Goal: Task Accomplishment & Management: Use online tool/utility

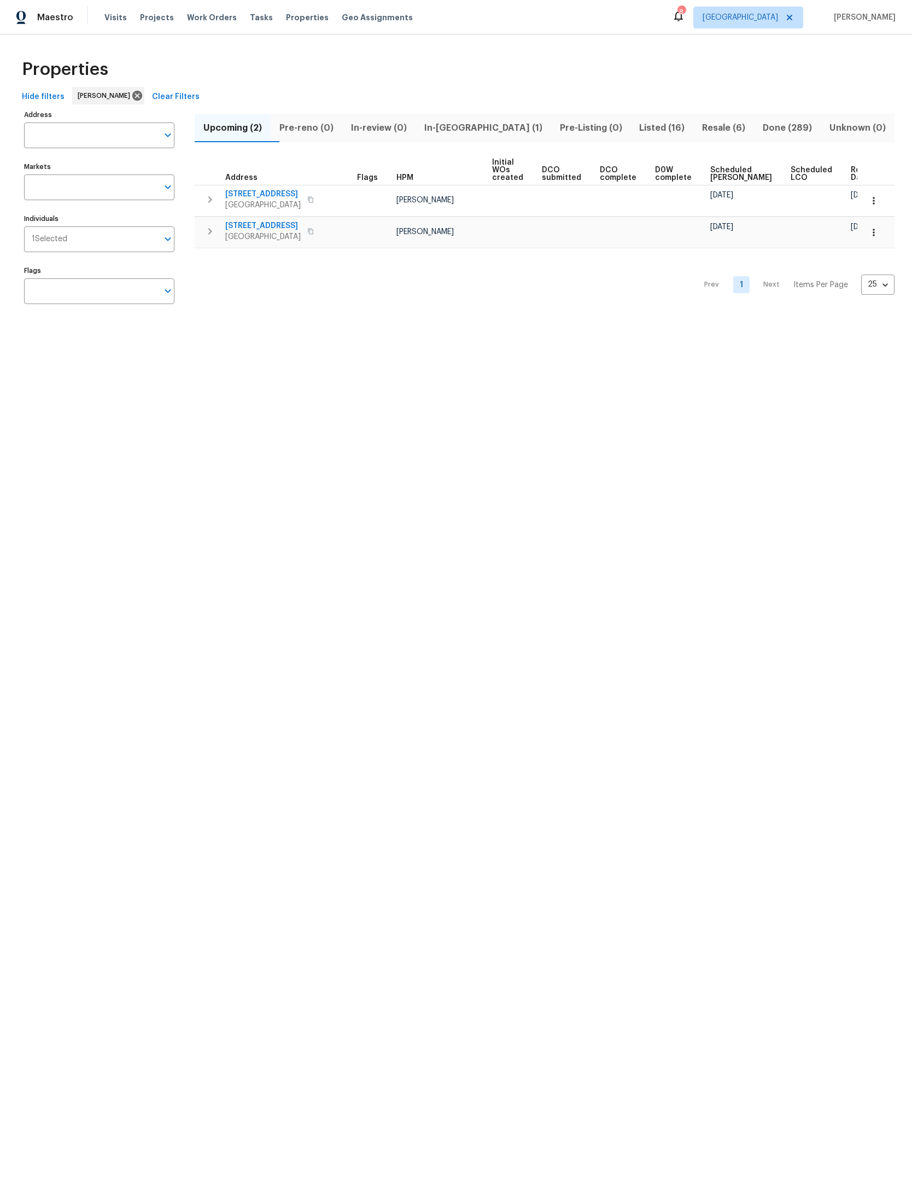
scroll to position [0, 29]
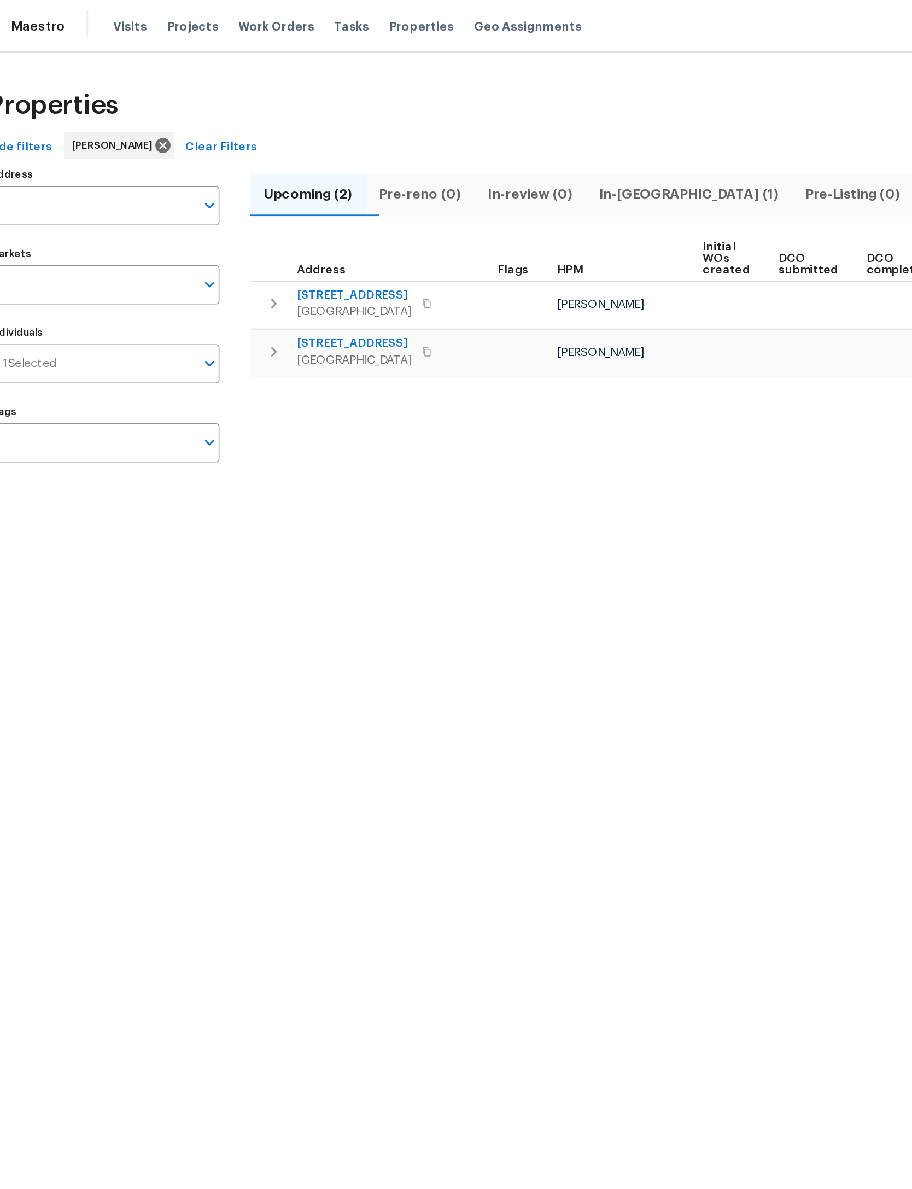
click at [440, 122] on span "In-[GEOGRAPHIC_DATA] (1)" at bounding box center [483, 127] width 122 height 15
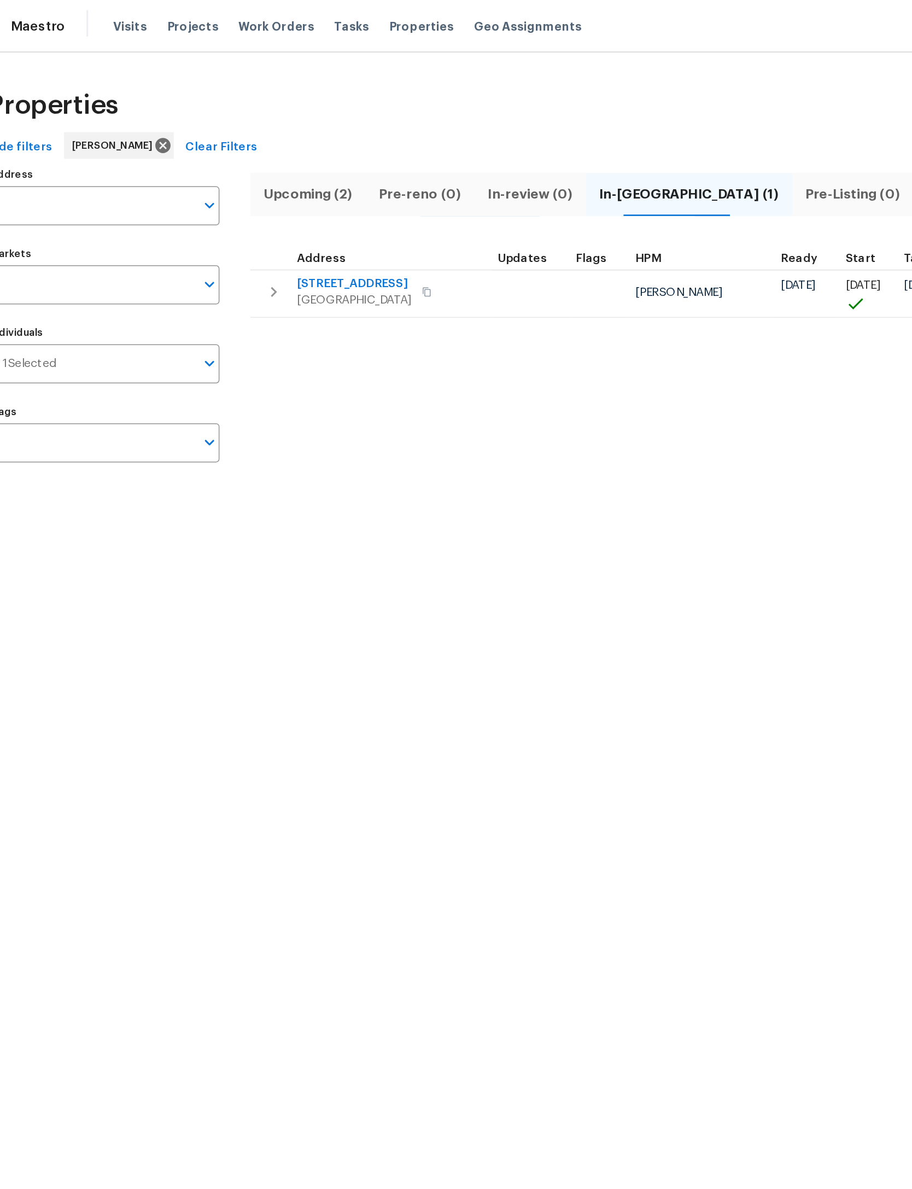
click at [203, 191] on icon "button" at bounding box center [209, 191] width 13 height 13
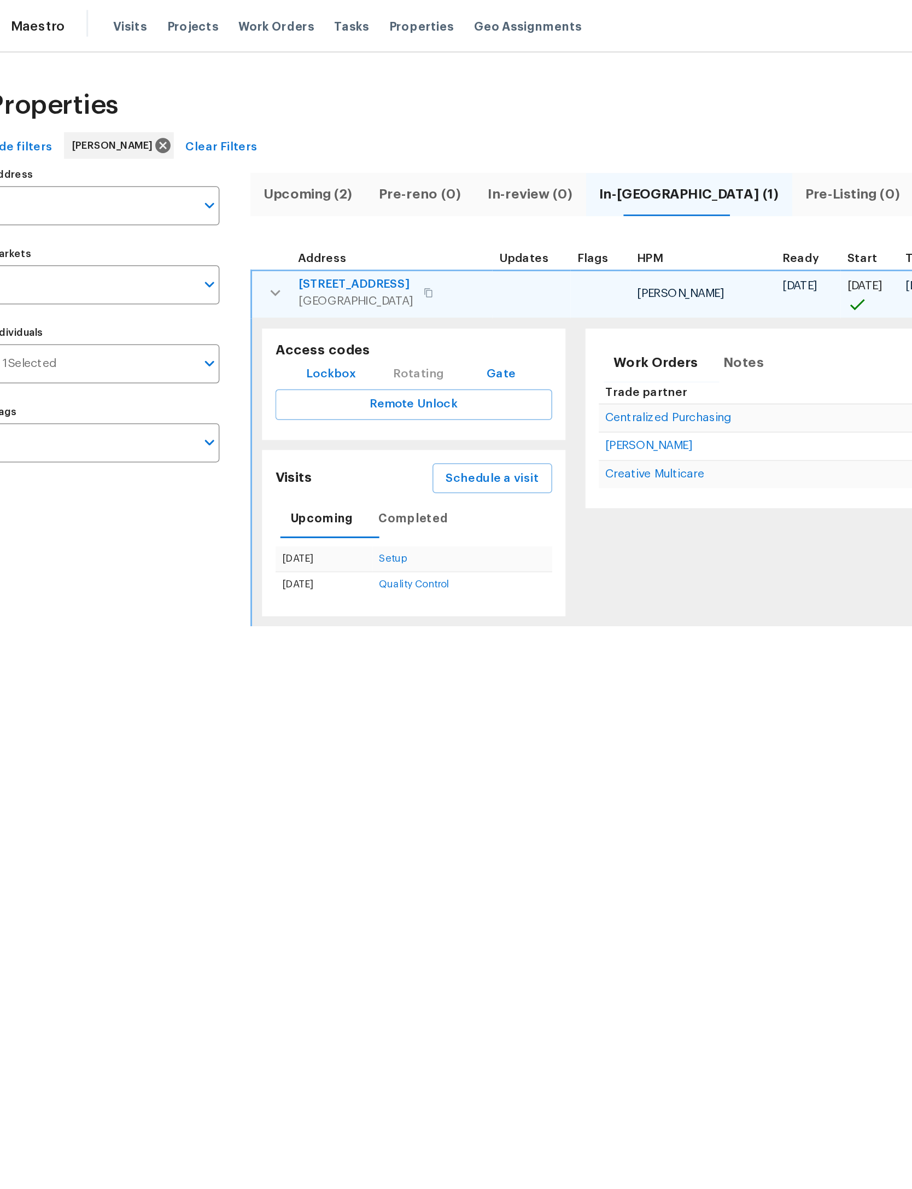
click at [349, 313] on span "Schedule a visit" at bounding box center [353, 315] width 61 height 14
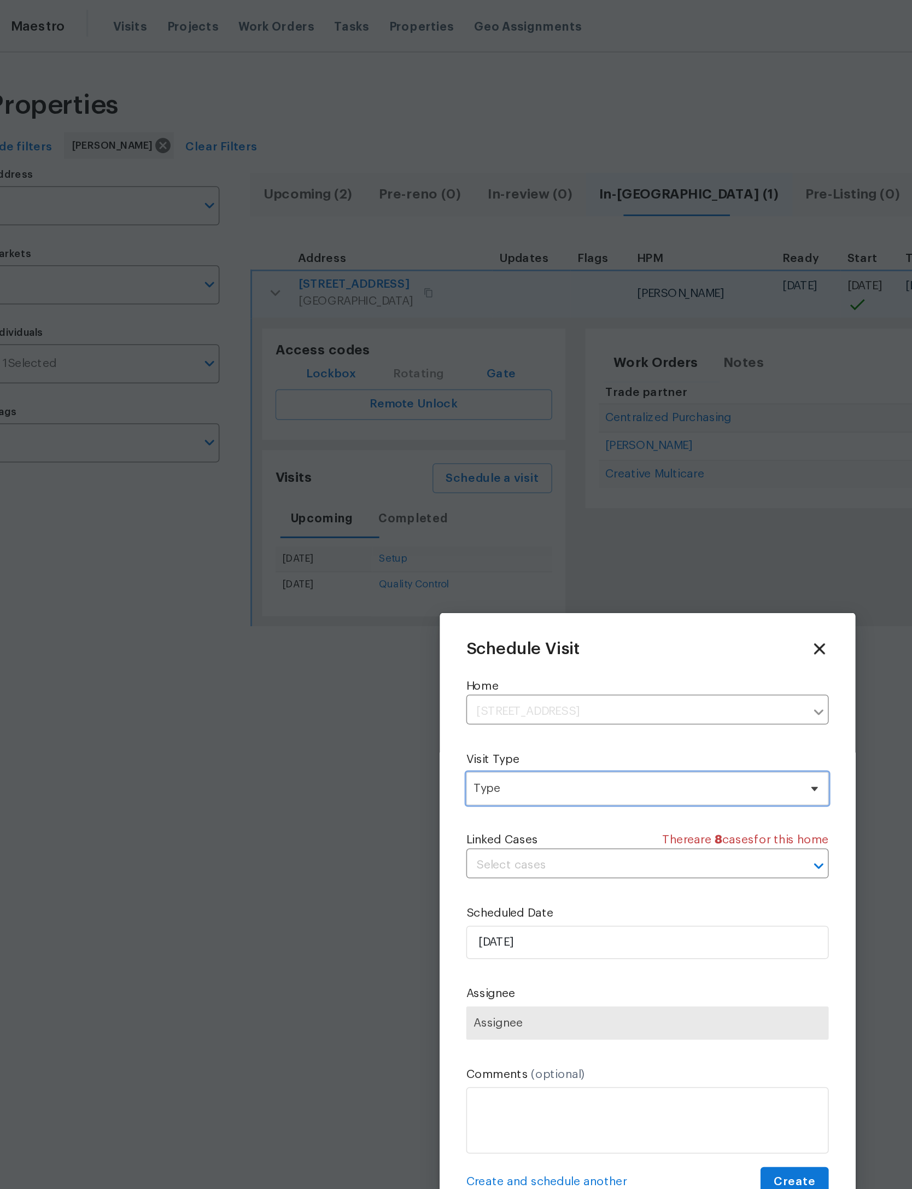
click at [431, 524] on span "Type" at bounding box center [448, 518] width 213 height 11
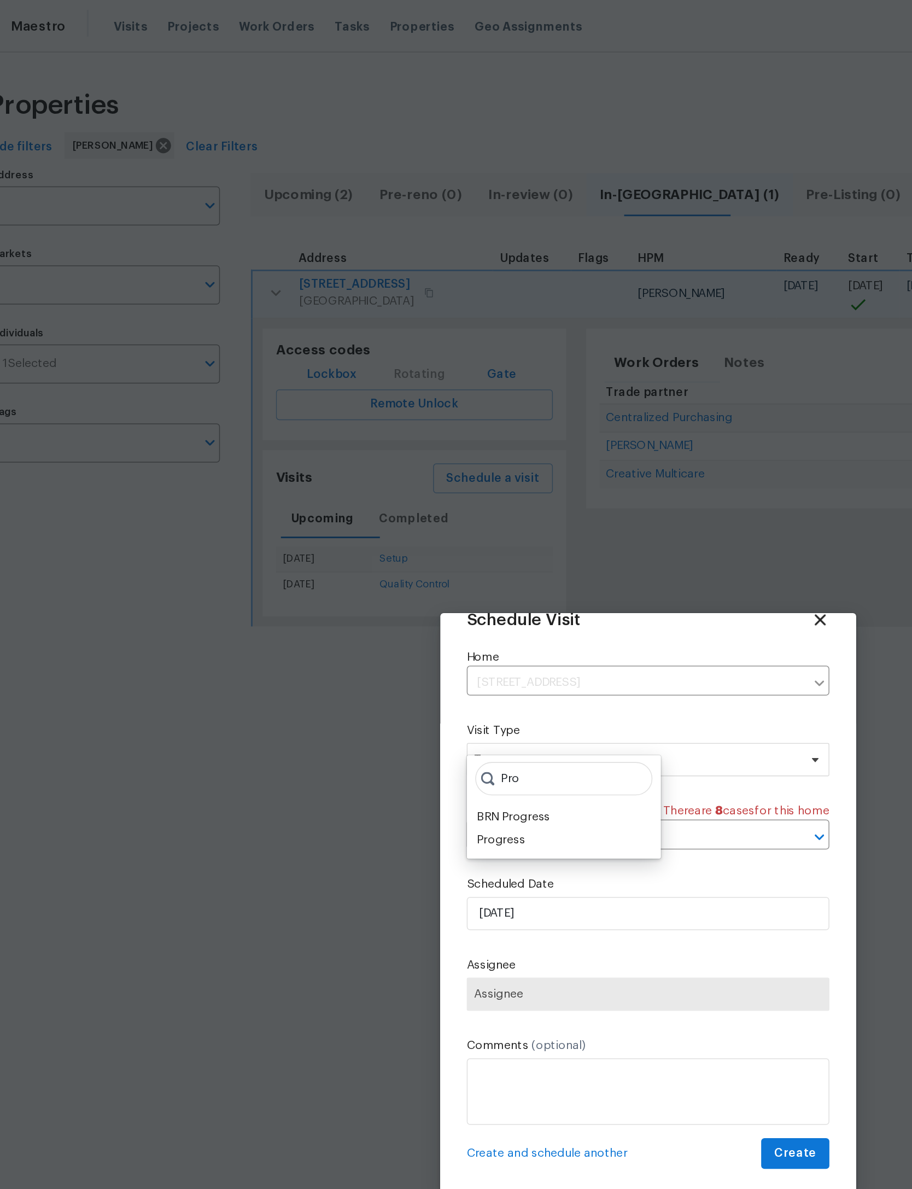
scroll to position [36, 0]
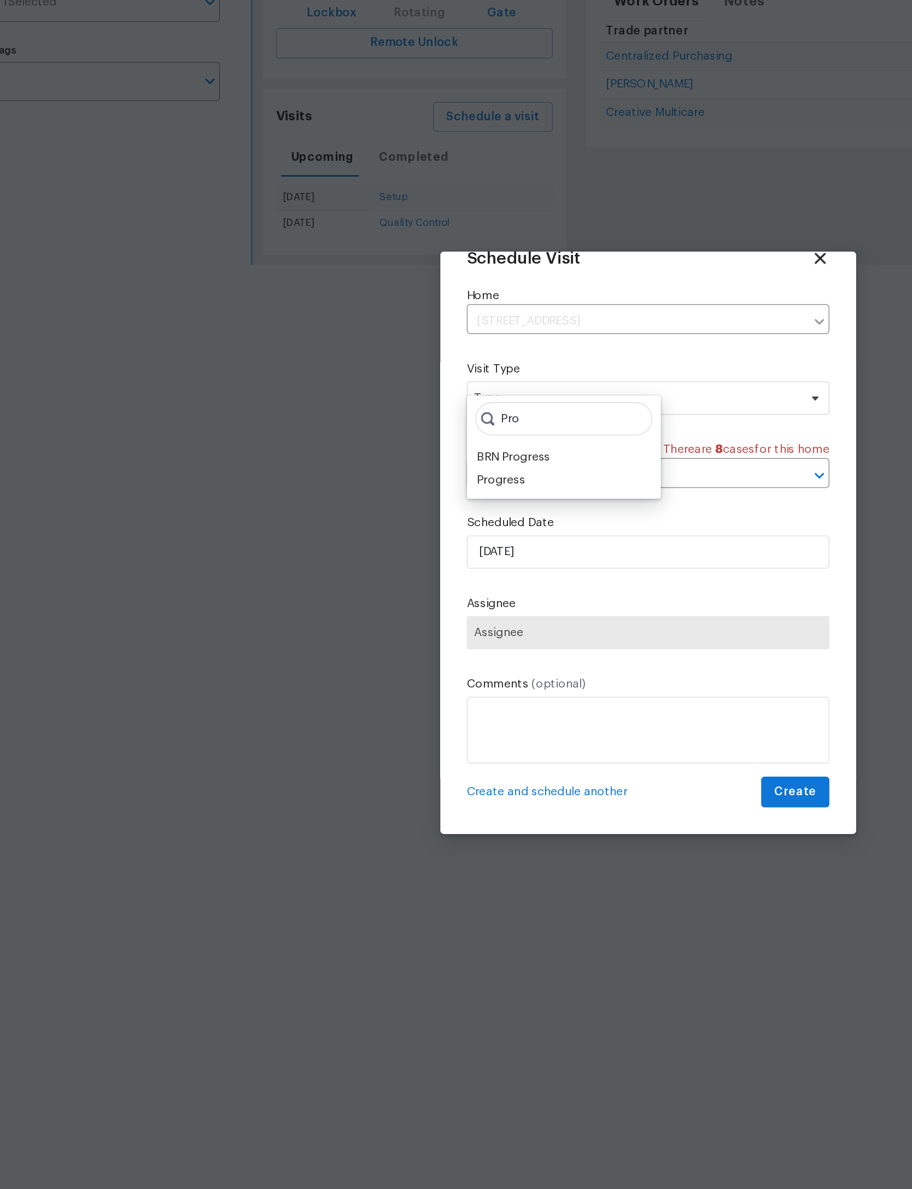
type input "Pro"
click at [343, 548] on div "Progress" at bounding box center [359, 553] width 32 height 11
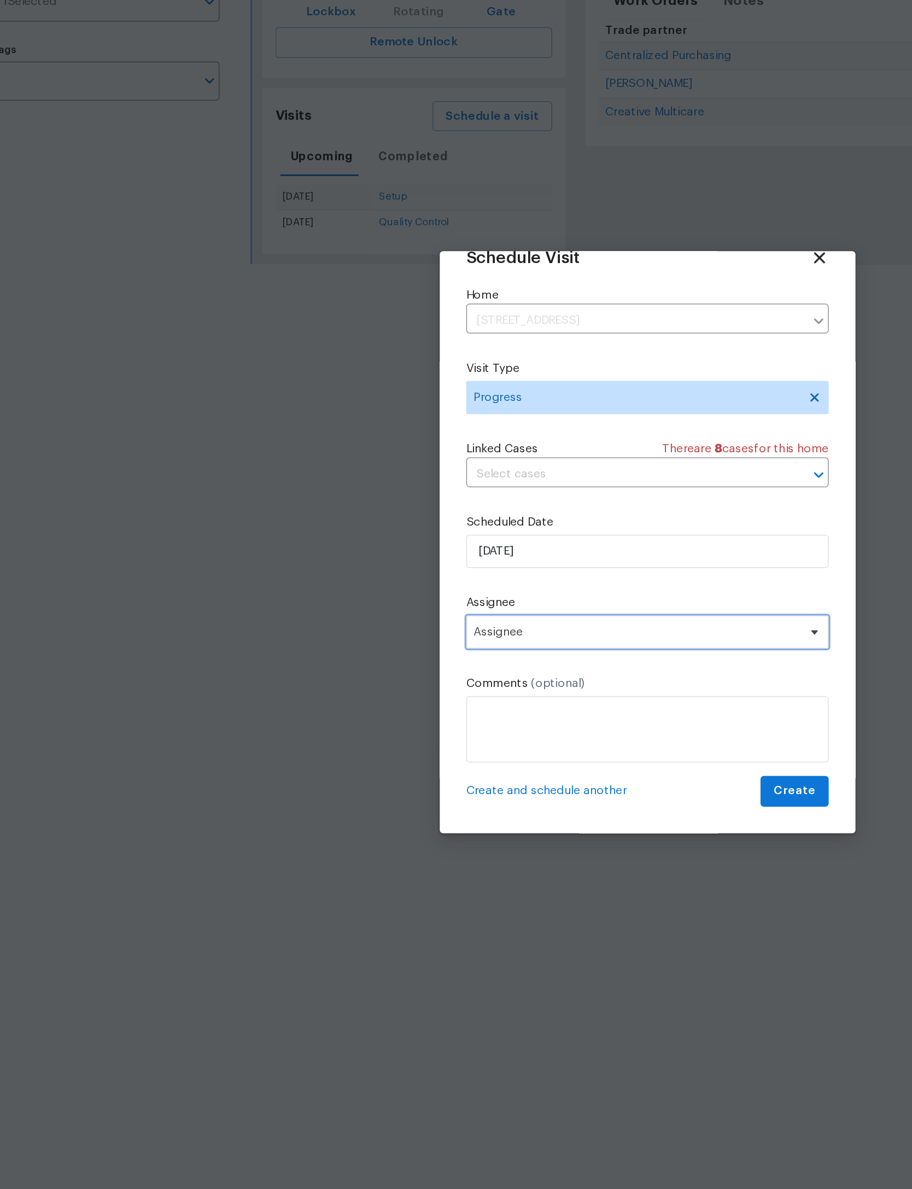
click at [431, 649] on span "Assignee" at bounding box center [449, 653] width 214 height 9
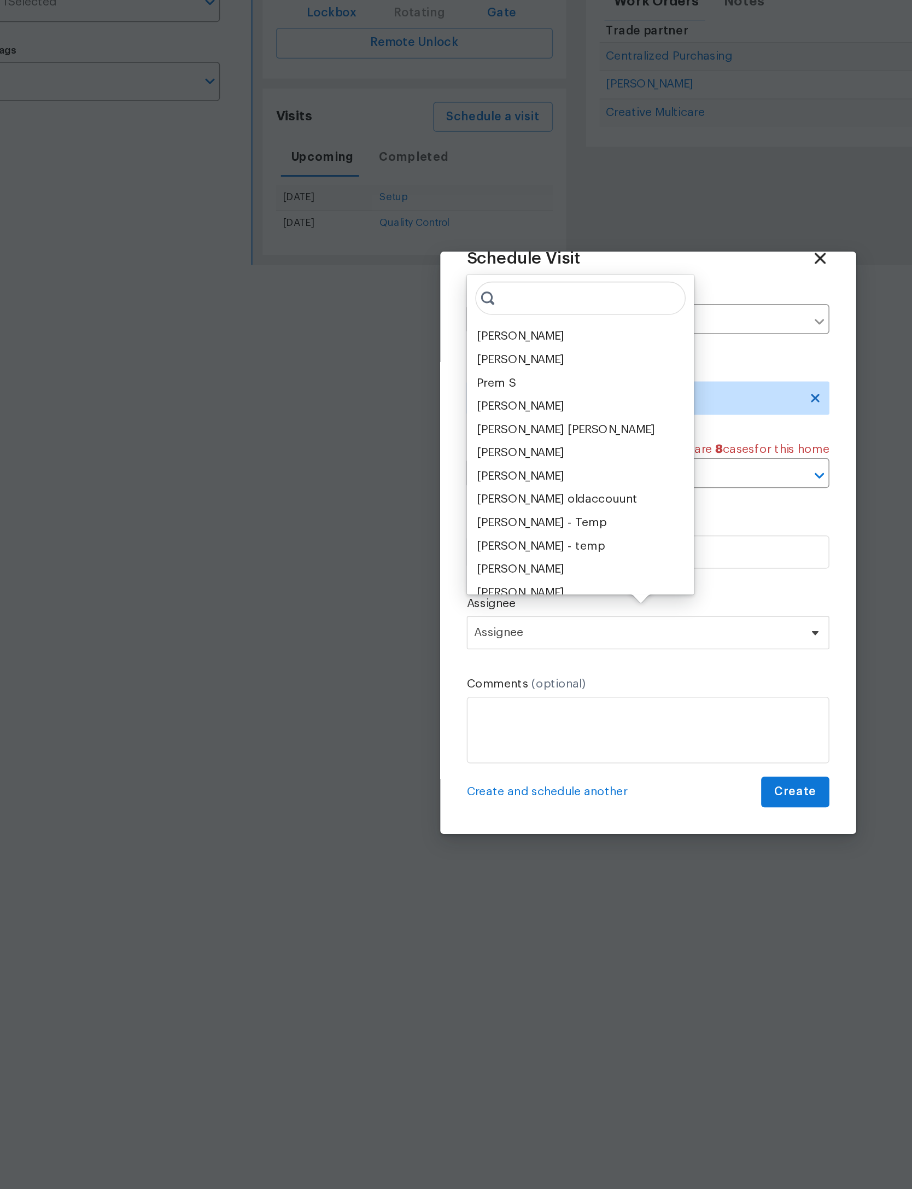
click at [365, 453] on div "[PERSON_NAME]" at bounding box center [371, 458] width 57 height 11
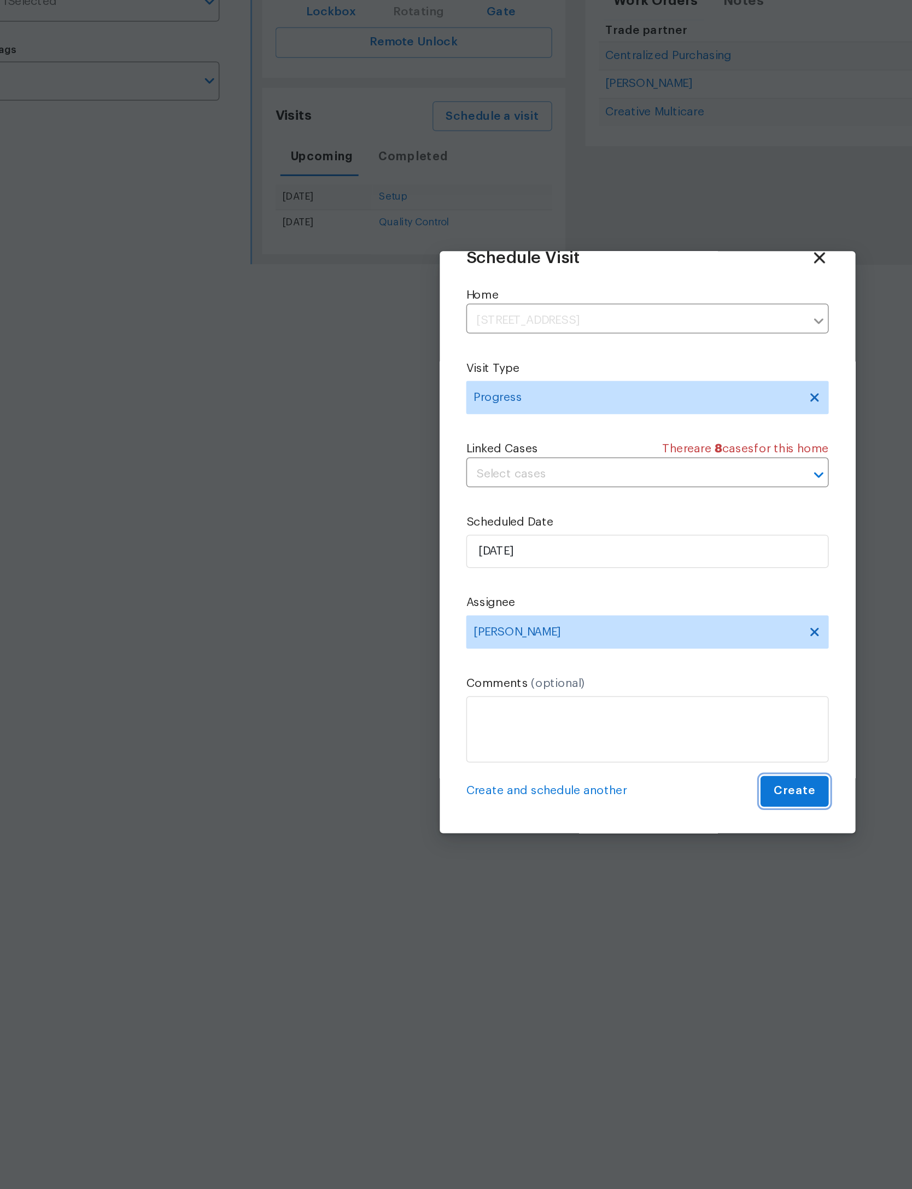
click at [530, 748] on button "Create" at bounding box center [552, 758] width 45 height 20
